Goal: Task Accomplishment & Management: Manage account settings

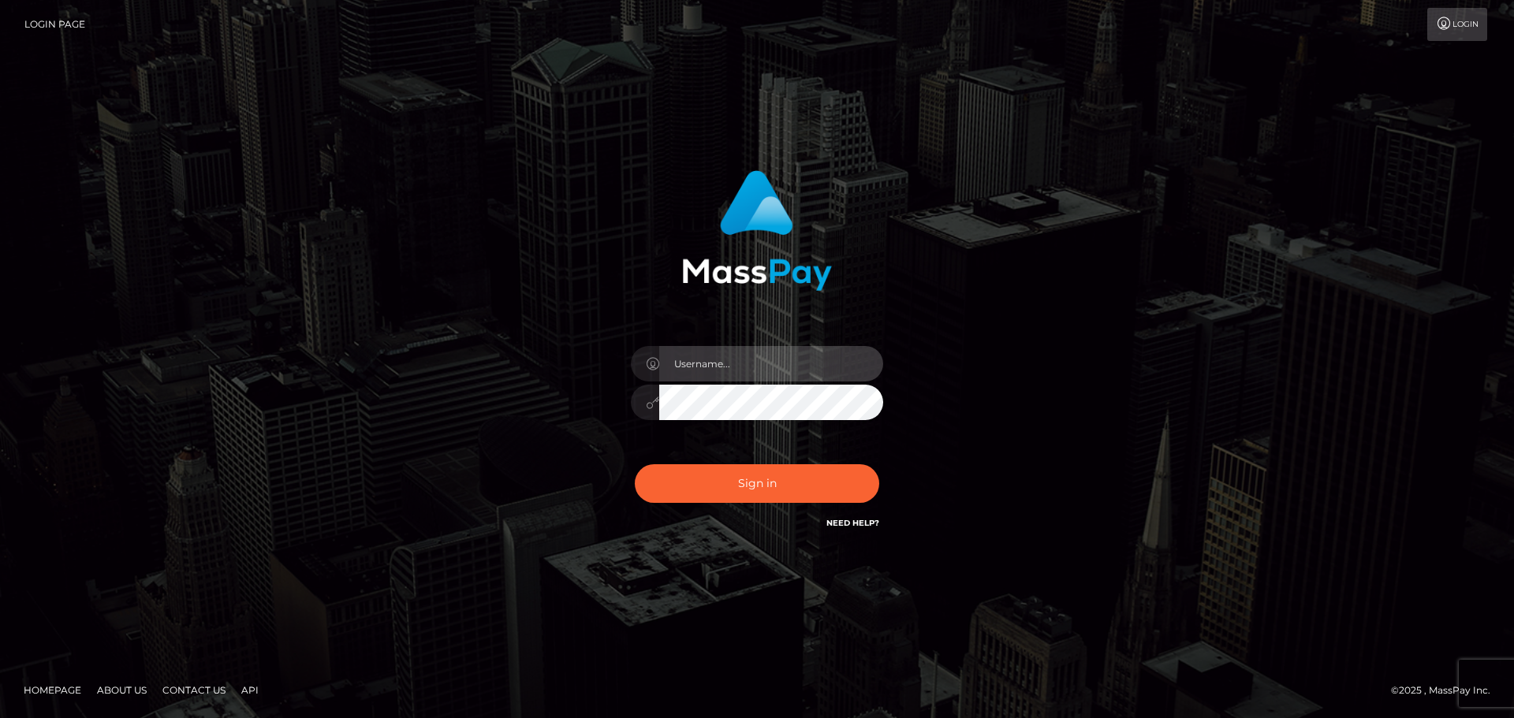
click at [749, 365] on input "text" at bounding box center [771, 363] width 224 height 35
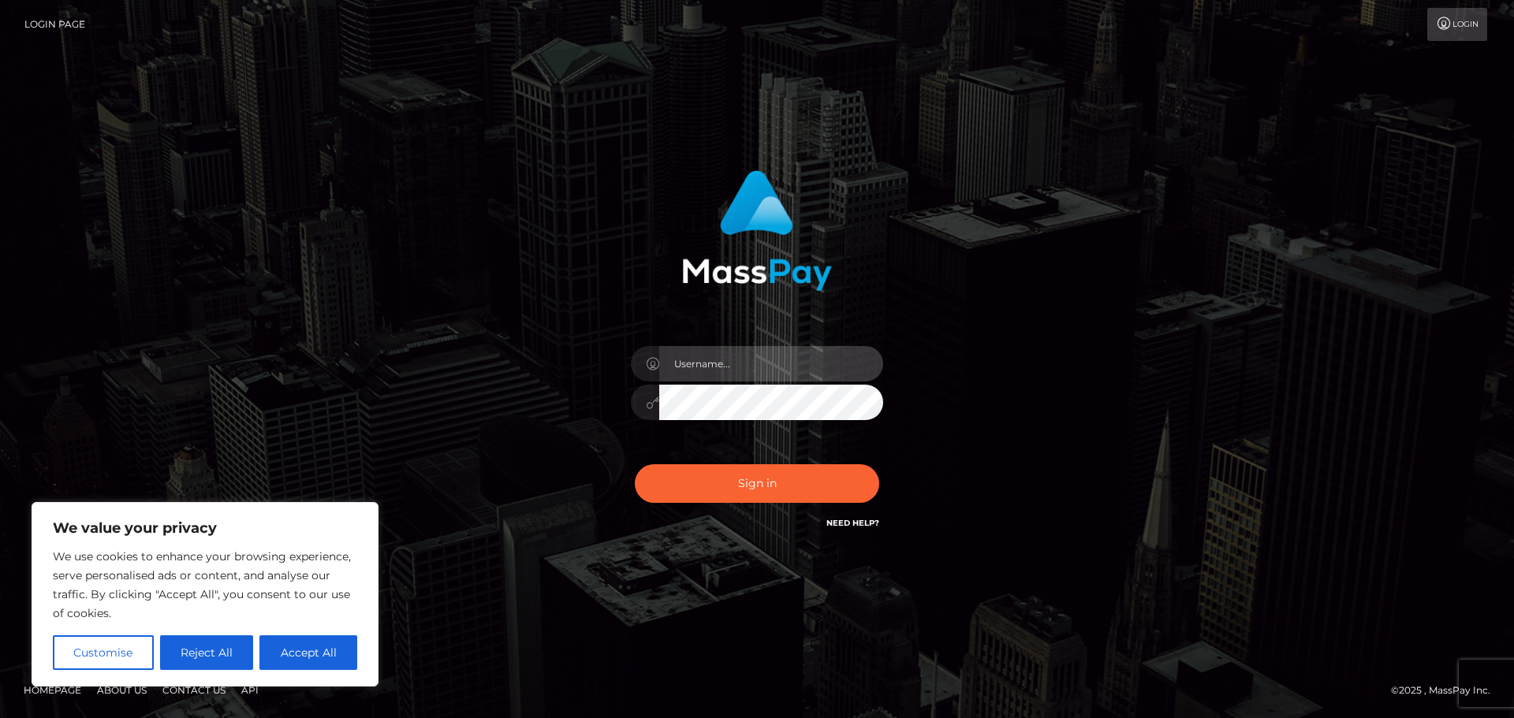
click at [747, 366] on input "text" at bounding box center [771, 363] width 224 height 35
type input "[EMAIL_ADDRESS][DOMAIN_NAME]"
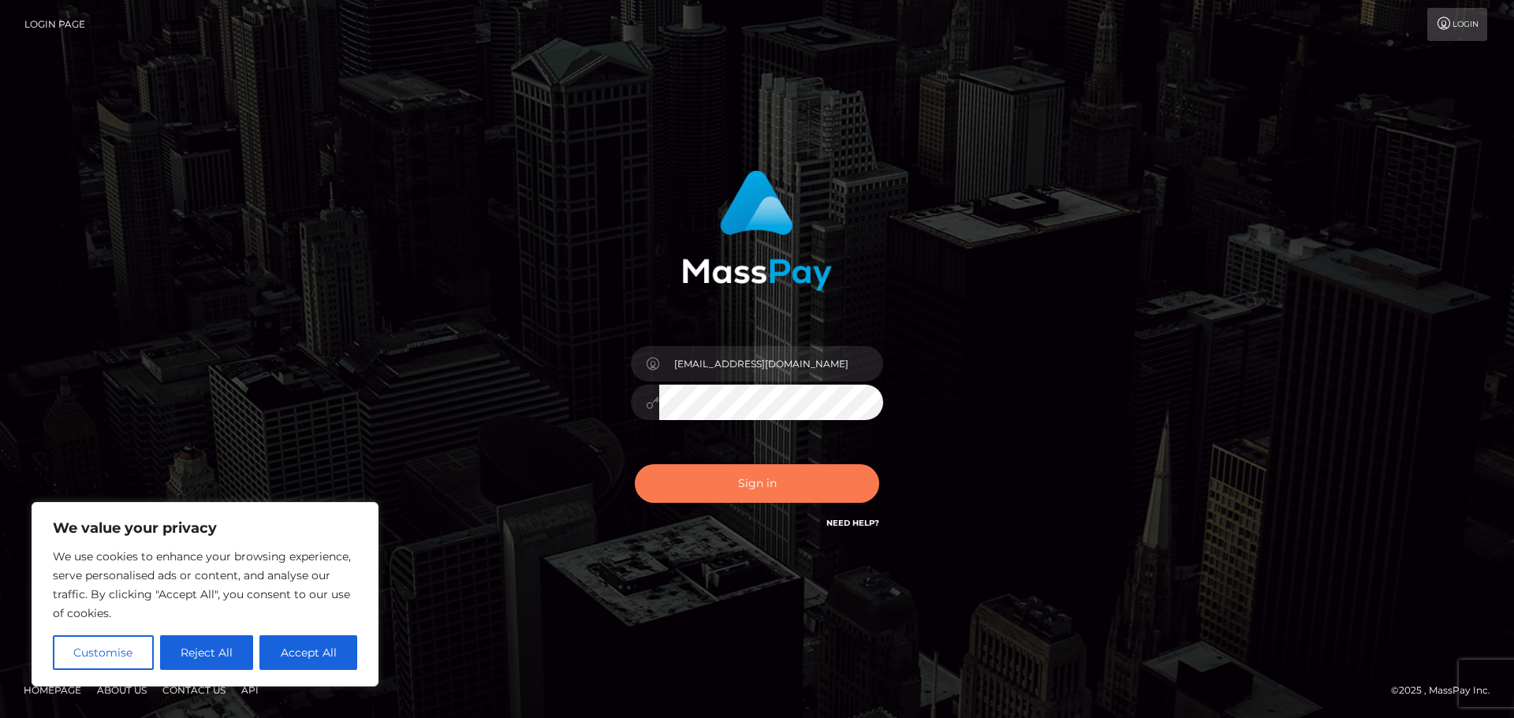
click at [788, 481] on button "Sign in" at bounding box center [757, 484] width 244 height 39
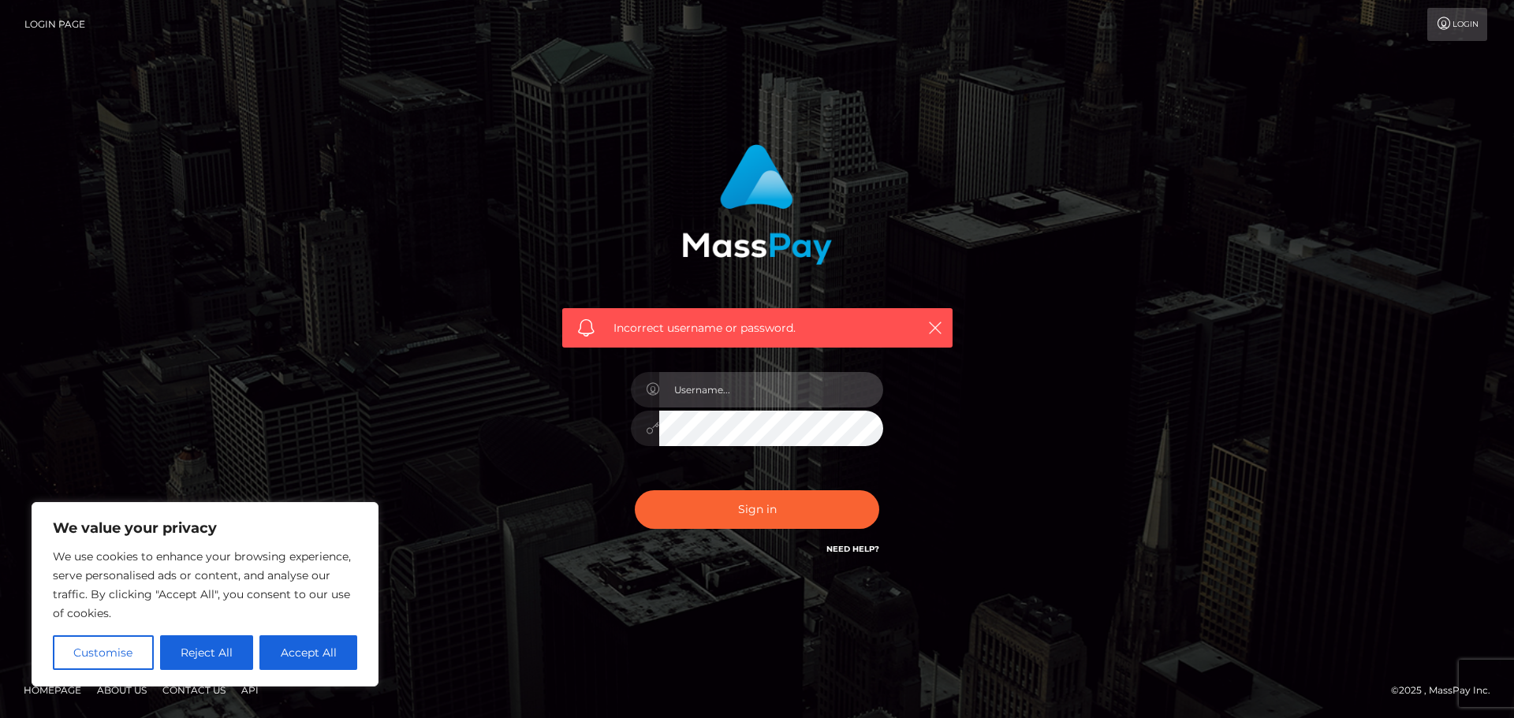
click at [702, 388] on input "text" at bounding box center [771, 389] width 224 height 35
type input "cmVpZGVidXNob25nQGdtYWlsLmNvbQ=="
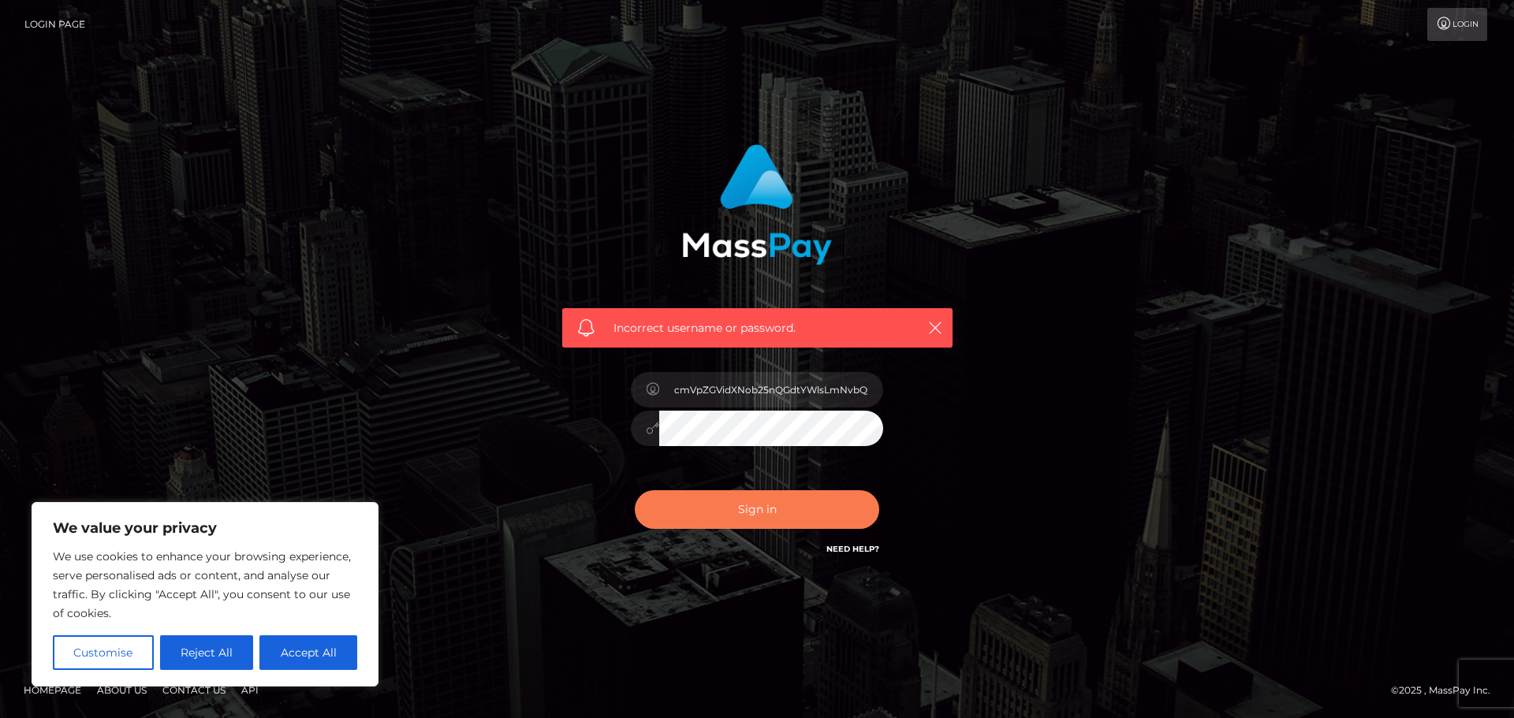
click at [749, 500] on button "Sign in" at bounding box center [757, 510] width 244 height 39
click at [936, 330] on icon "button" at bounding box center [935, 328] width 16 height 16
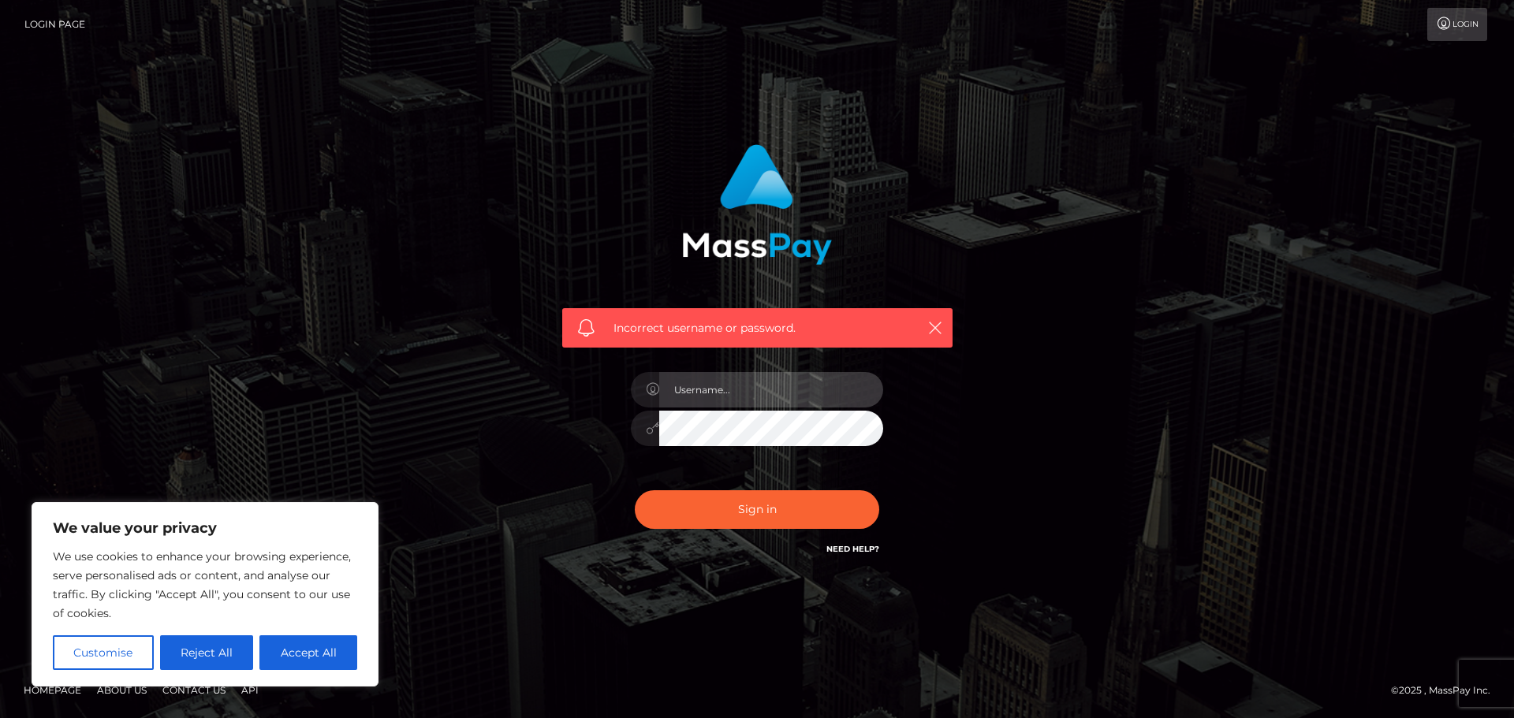
click at [759, 401] on input "text" at bounding box center [771, 389] width 224 height 35
